Goal: Navigation & Orientation: Understand site structure

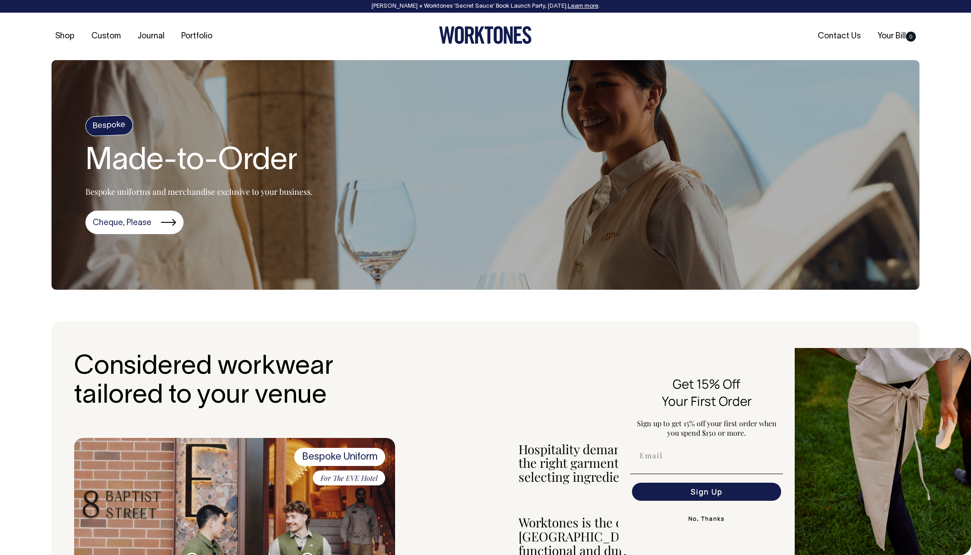
click at [720, 520] on button "No, Thanks" at bounding box center [706, 519] width 153 height 18
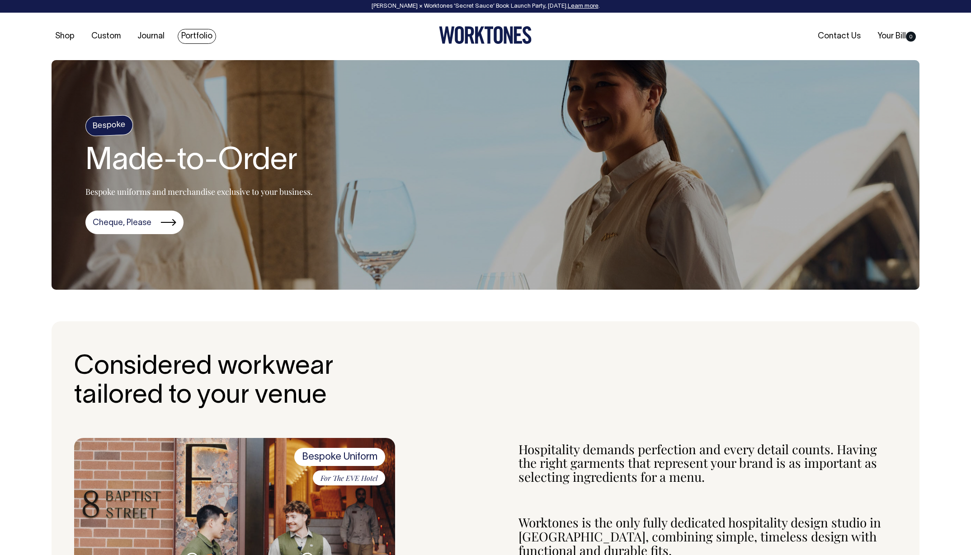
click at [185, 35] on link "Portfolio" at bounding box center [197, 36] width 38 height 15
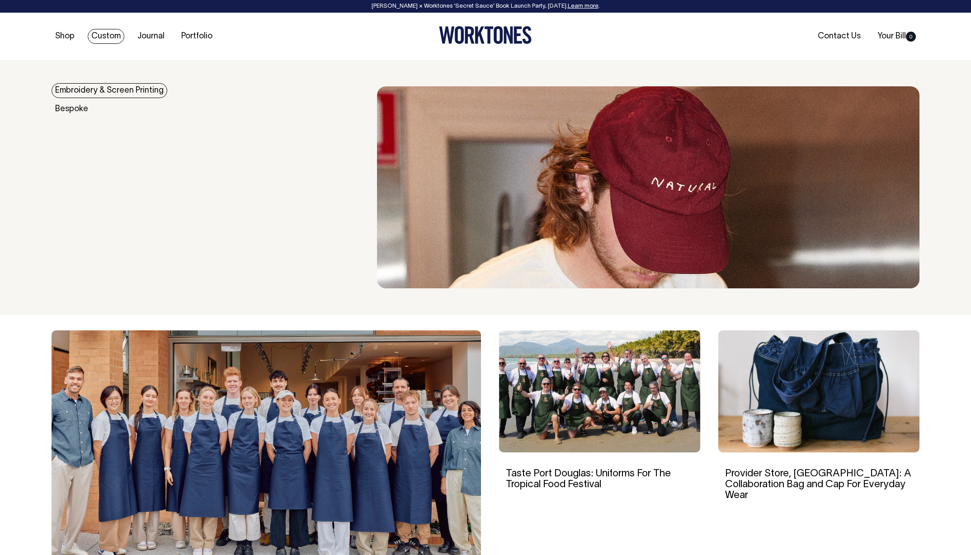
click at [101, 30] on link "Custom" at bounding box center [106, 36] width 37 height 15
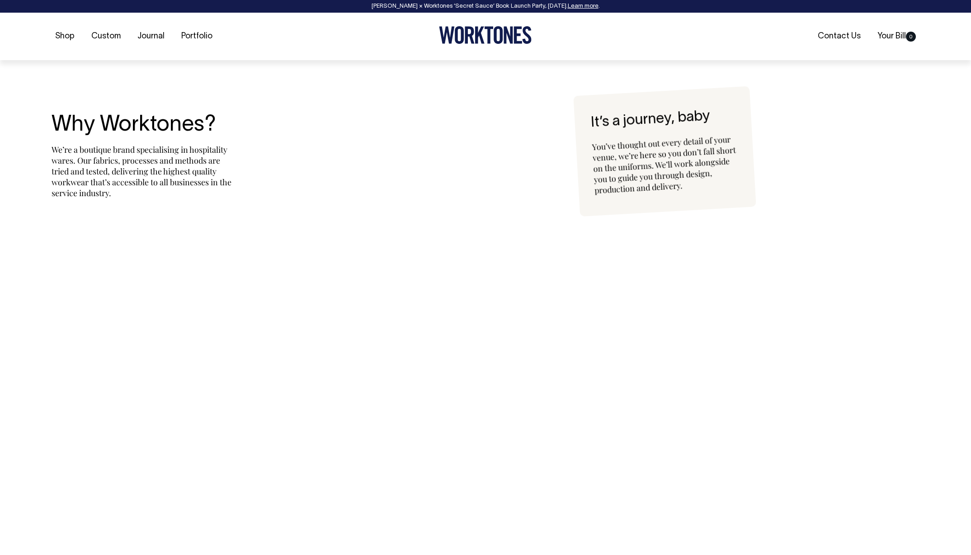
scroll to position [2095, 0]
click at [158, 36] on link "Journal" at bounding box center [151, 36] width 34 height 15
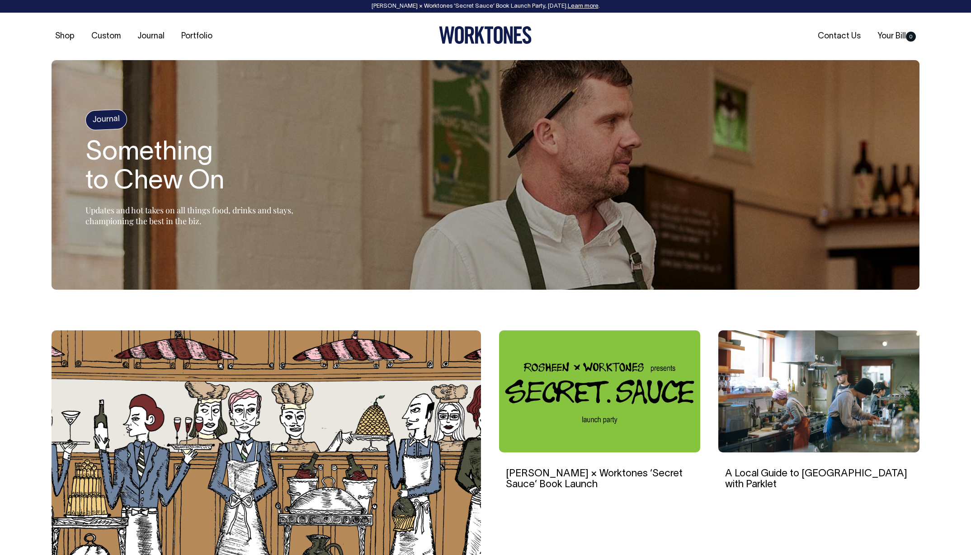
click at [214, 38] on ul "Shop Custom Journal Portfolio" at bounding box center [196, 36] width 289 height 9
click at [209, 38] on link "Portfolio" at bounding box center [197, 36] width 38 height 15
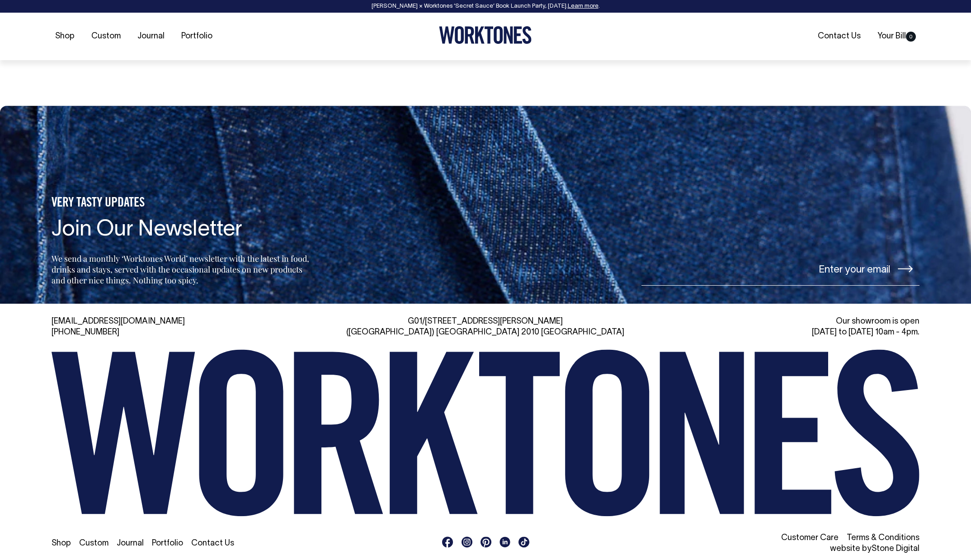
scroll to position [1122, 0]
